Goal: Transaction & Acquisition: Purchase product/service

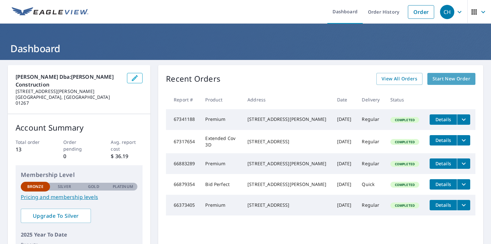
click at [436, 80] on span "Start New Order" at bounding box center [451, 79] width 38 height 8
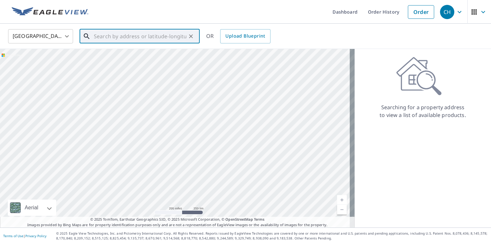
click at [98, 37] on input "text" at bounding box center [140, 36] width 92 height 18
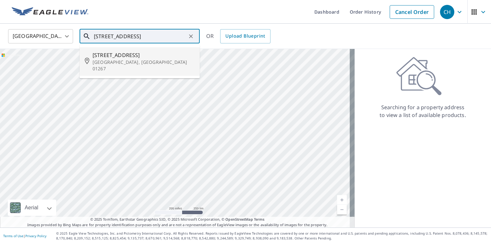
click at [113, 63] on p "[GEOGRAPHIC_DATA], [GEOGRAPHIC_DATA] 01267" at bounding box center [143, 65] width 102 height 13
type input "[STREET_ADDRESS]"
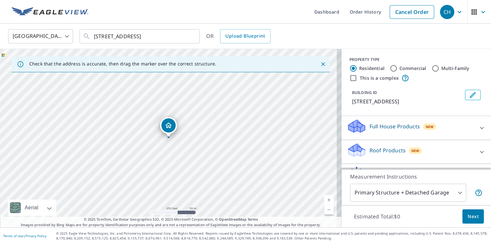
click at [380, 150] on p "Roof Products" at bounding box center [387, 151] width 36 height 8
click at [467, 217] on span "Next" at bounding box center [472, 217] width 11 height 8
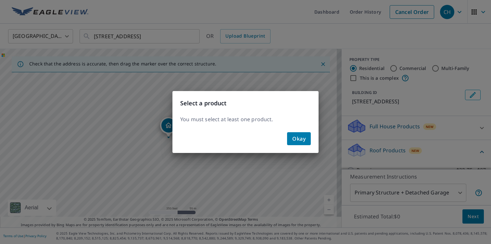
drag, startPoint x: 484, startPoint y: 99, endPoint x: 487, endPoint y: 113, distance: 14.1
click at [487, 113] on div "Select a product You must select at least one product. Okay" at bounding box center [245, 122] width 491 height 244
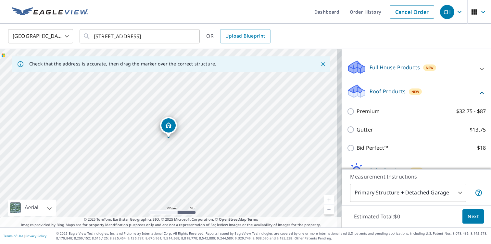
scroll to position [59, 0]
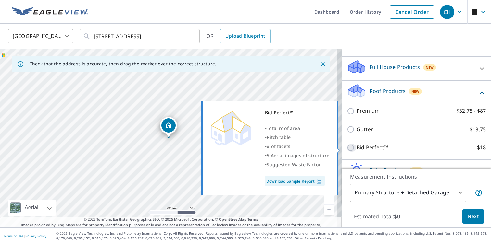
click at [347, 149] on input "Bid Perfect™ $18" at bounding box center [352, 148] width 10 height 8
checkbox input "true"
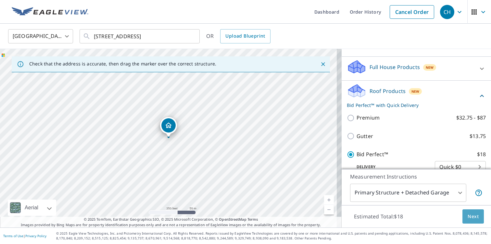
click at [471, 216] on span "Next" at bounding box center [472, 217] width 11 height 8
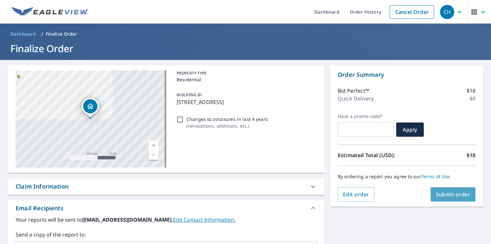
click at [447, 194] on span "Submit order" at bounding box center [452, 194] width 35 height 7
